Goal: Information Seeking & Learning: Learn about a topic

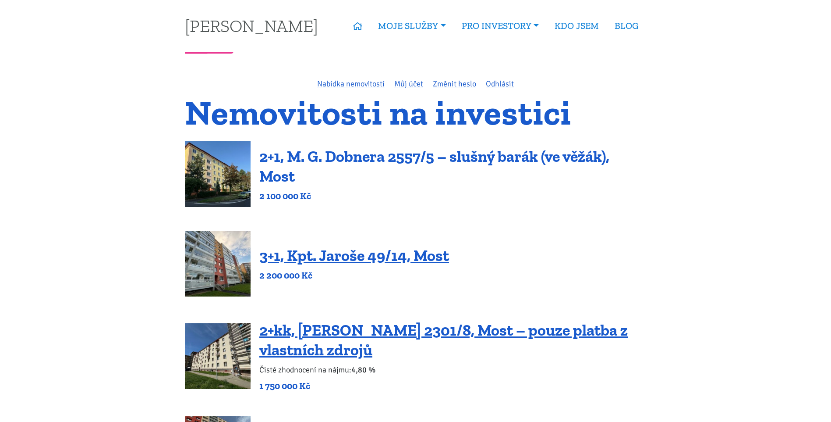
click at [395, 165] on link "2+1, M. G. Dobnera 2557/5 – slušný barák (ve věžák), Most" at bounding box center [434, 166] width 350 height 39
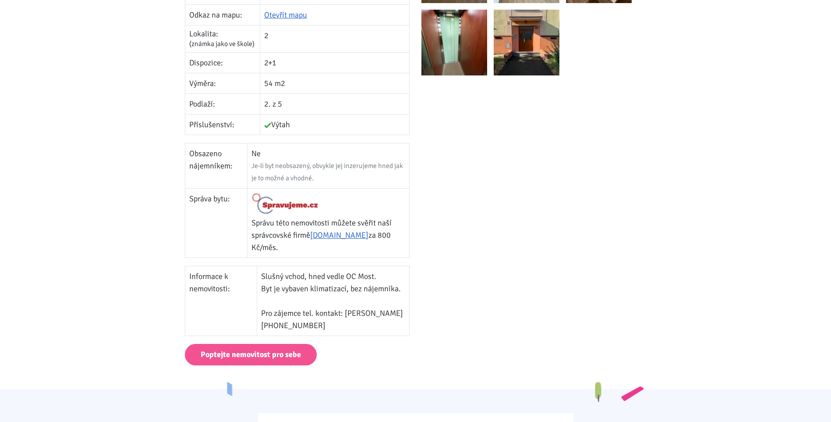
scroll to position [438, 0]
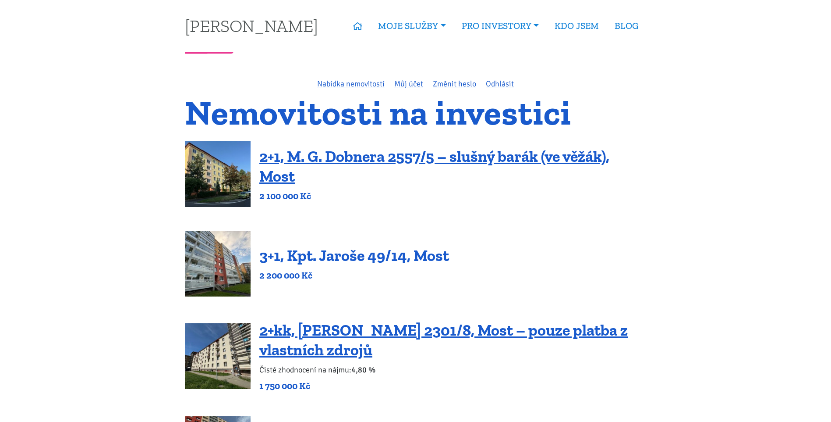
click at [390, 256] on link "3+1, Kpt. Jaroše 49/14, Most" at bounding box center [354, 255] width 190 height 19
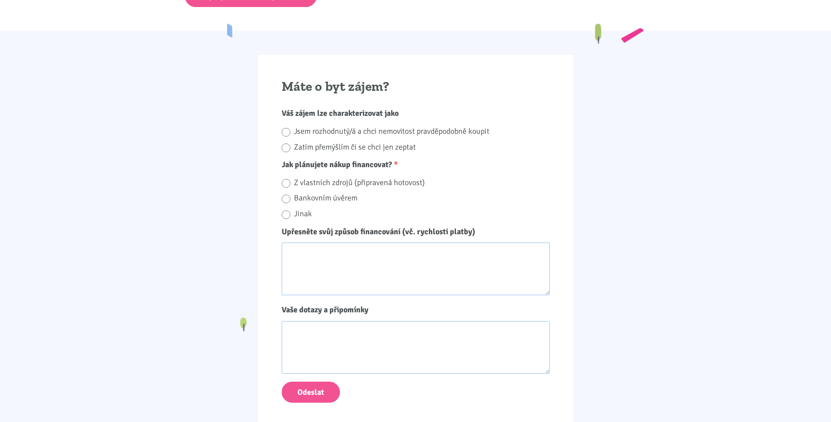
scroll to position [745, 0]
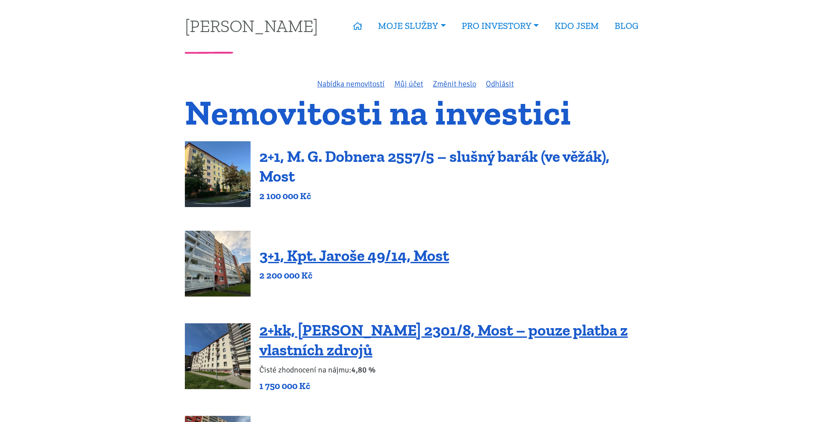
click at [346, 155] on link "2+1, M. G. Dobnera 2557/5 – slušný barák (ve věžák), Most" at bounding box center [434, 166] width 350 height 39
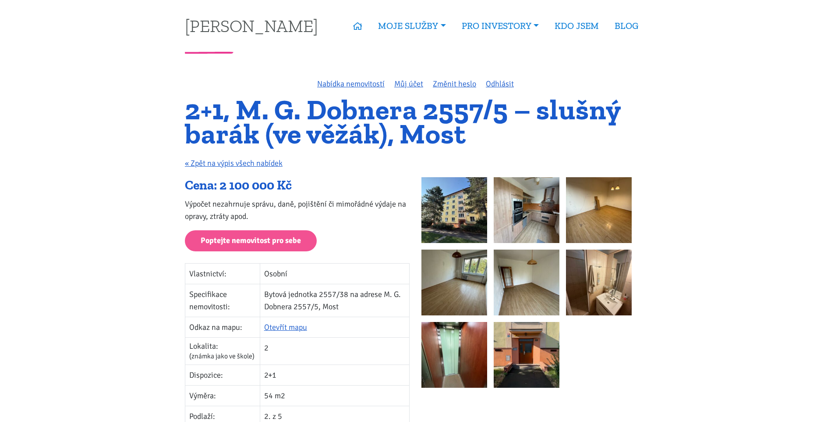
click at [455, 213] on img at bounding box center [455, 210] width 66 height 66
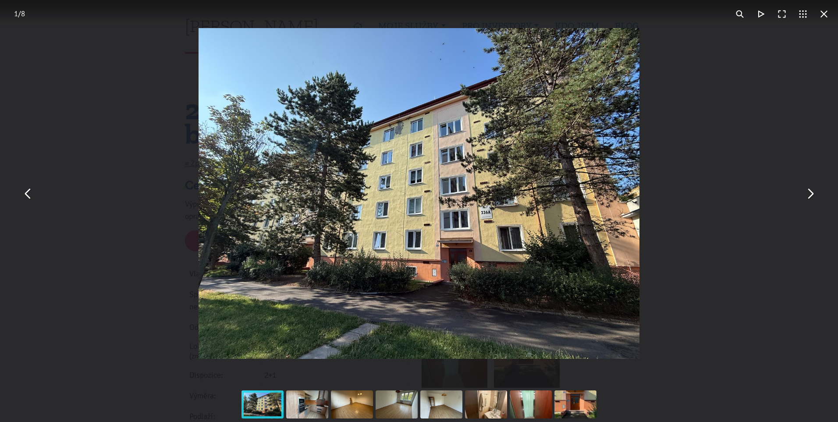
click at [817, 202] on div "You can close this modal content with the ESC key" at bounding box center [419, 193] width 838 height 386
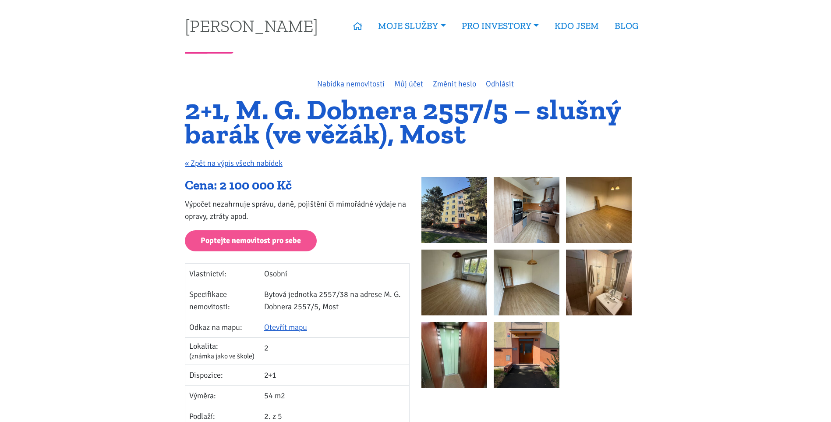
click at [593, 278] on img at bounding box center [599, 282] width 66 height 66
